Goal: Information Seeking & Learning: Learn about a topic

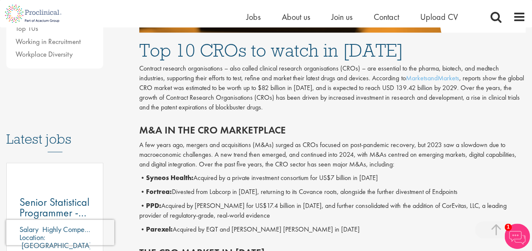
scroll to position [345, 0]
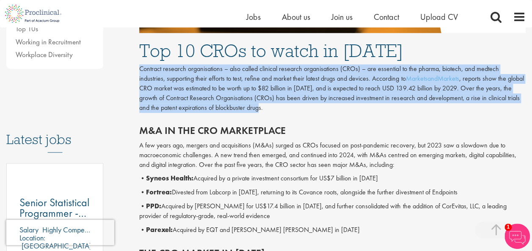
drag, startPoint x: 140, startPoint y: 68, endPoint x: 271, endPoint y: 108, distance: 136.6
click at [271, 108] on p "Contract research organisations – also called clinical research organisations (…" at bounding box center [332, 88] width 387 height 48
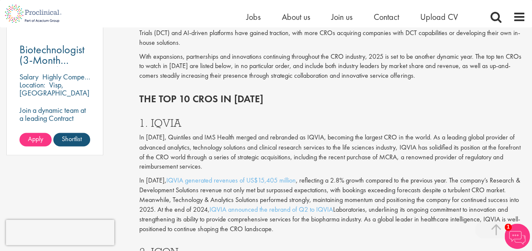
scroll to position [652, 0]
drag, startPoint x: 141, startPoint y: 128, endPoint x: 215, endPoint y: 145, distance: 76.4
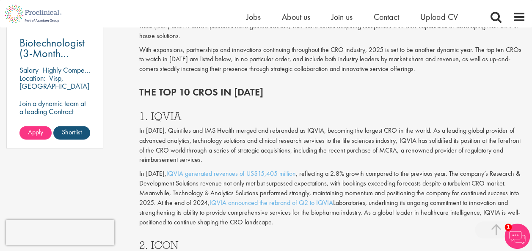
scroll to position [659, 0]
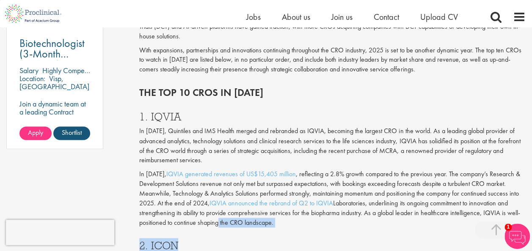
drag, startPoint x: 215, startPoint y: 145, endPoint x: 217, endPoint y: 222, distance: 77.1
drag, startPoint x: 217, startPoint y: 222, endPoint x: 192, endPoint y: 136, distance: 89.0
click at [192, 136] on p "In 2016, Quintiles and IMS Health merged and rebranded as IQVIA, becoming the l…" at bounding box center [332, 146] width 387 height 39
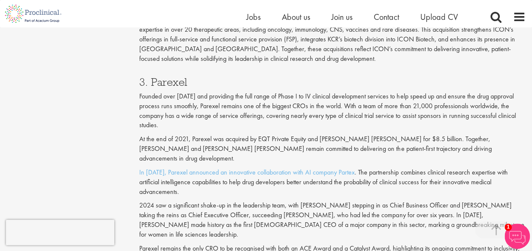
scroll to position [998, 0]
drag, startPoint x: 140, startPoint y: 87, endPoint x: 292, endPoint y: 224, distance: 203.8
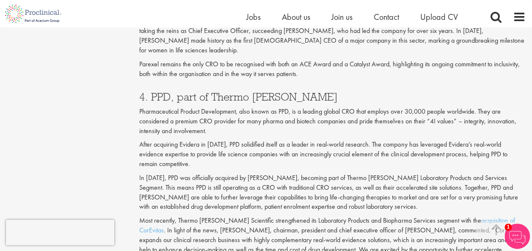
scroll to position [1182, 0]
drag, startPoint x: 292, startPoint y: 224, endPoint x: 257, endPoint y: 207, distance: 38.2
click at [257, 217] on p "Most recently, Thermo Fisher Scientific strengthened its Laboratory Products an…" at bounding box center [332, 246] width 387 height 58
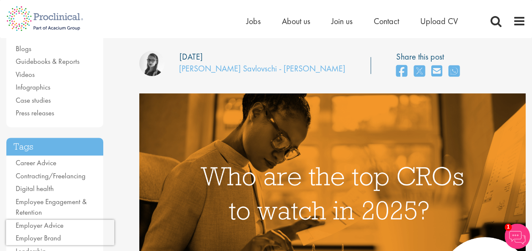
scroll to position [0, 0]
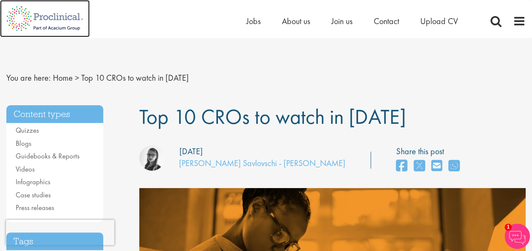
click at [72, 17] on img at bounding box center [45, 18] width 90 height 37
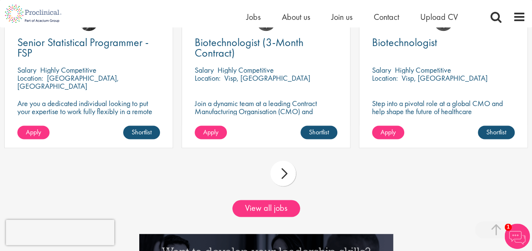
scroll to position [734, 0]
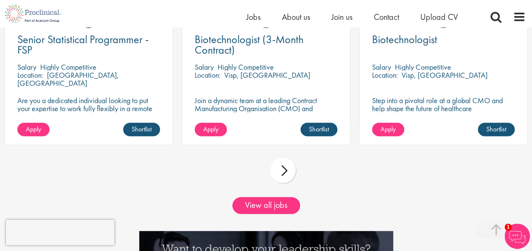
click at [284, 183] on div "next" at bounding box center [283, 170] width 25 height 25
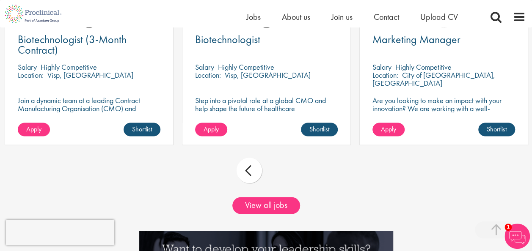
click at [284, 185] on div "prev next" at bounding box center [266, 172] width 532 height 37
click at [262, 213] on link "View all jobs" at bounding box center [266, 205] width 68 height 17
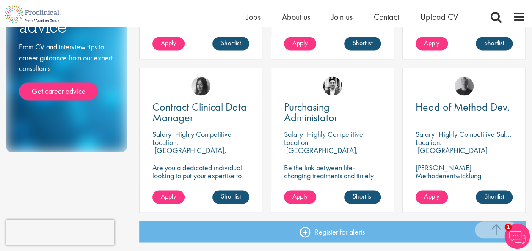
scroll to position [584, 0]
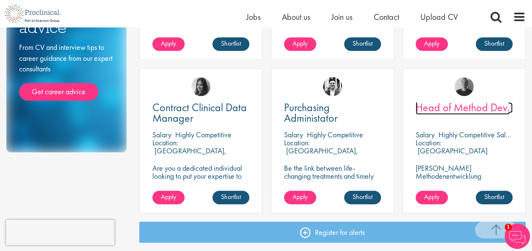
click at [433, 108] on span "Head of Method Dev." at bounding box center [463, 107] width 94 height 14
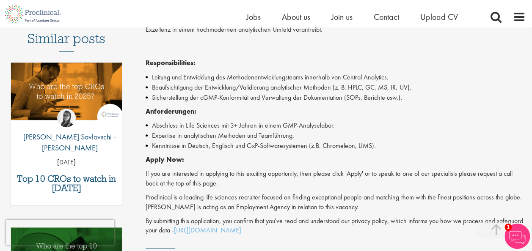
scroll to position [245, 0]
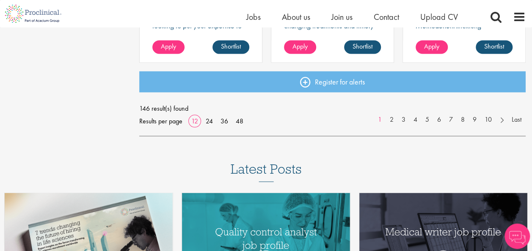
scroll to position [733, 0]
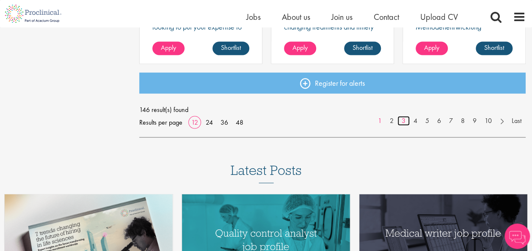
click at [406, 121] on link "3" at bounding box center [404, 121] width 12 height 10
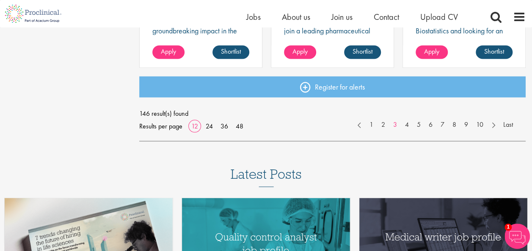
scroll to position [729, 0]
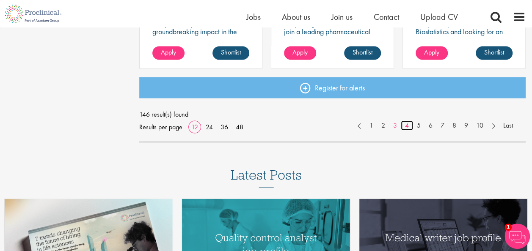
click at [405, 124] on link "4" at bounding box center [407, 126] width 12 height 10
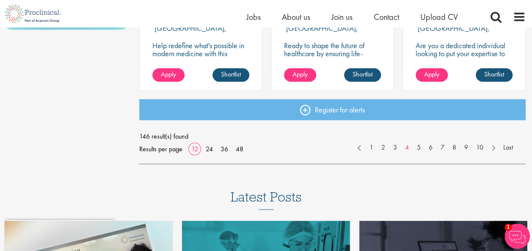
scroll to position [705, 0]
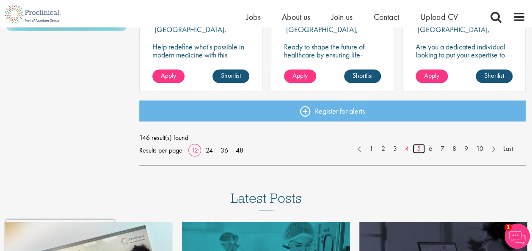
click at [414, 149] on link "5" at bounding box center [419, 149] width 12 height 10
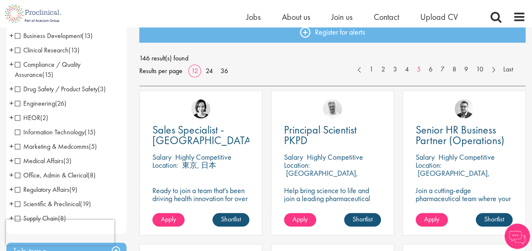
scroll to position [99, 0]
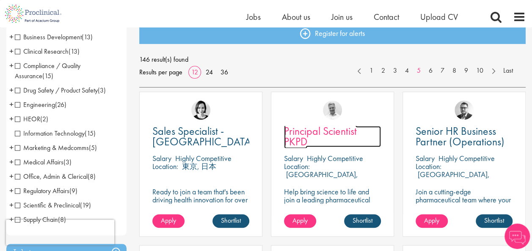
click at [323, 131] on span "Principal Scientist PKPD" at bounding box center [320, 136] width 73 height 25
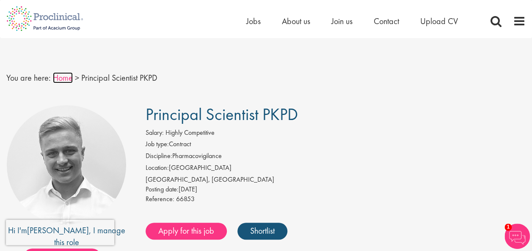
click at [61, 79] on link "Home" at bounding box center [63, 77] width 20 height 11
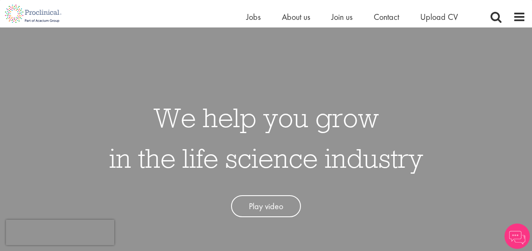
scroll to position [734, 0]
